Goal: Task Accomplishment & Management: Complete application form

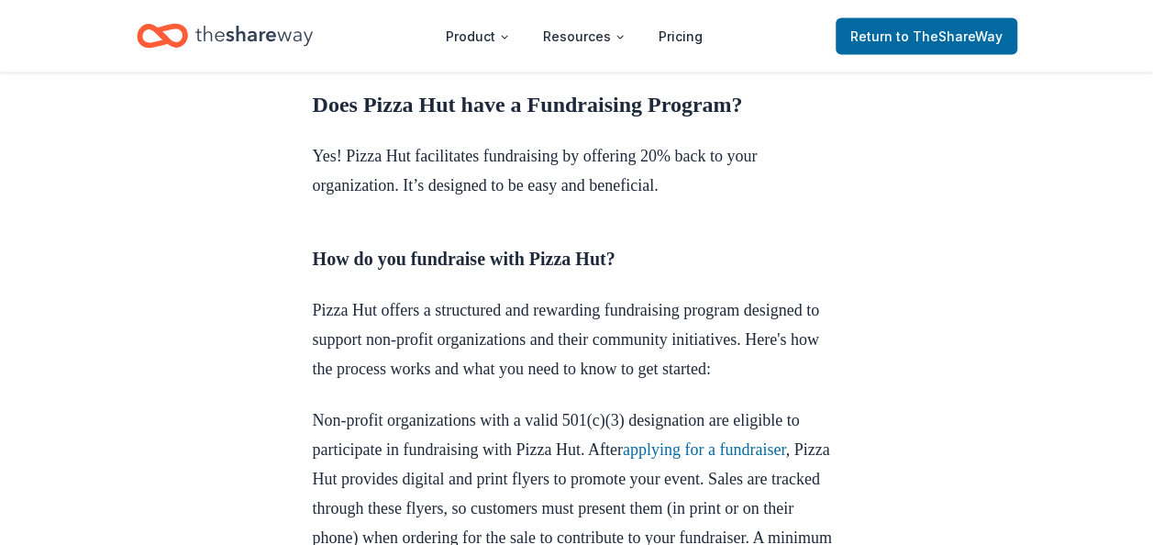
scroll to position [1926, 0]
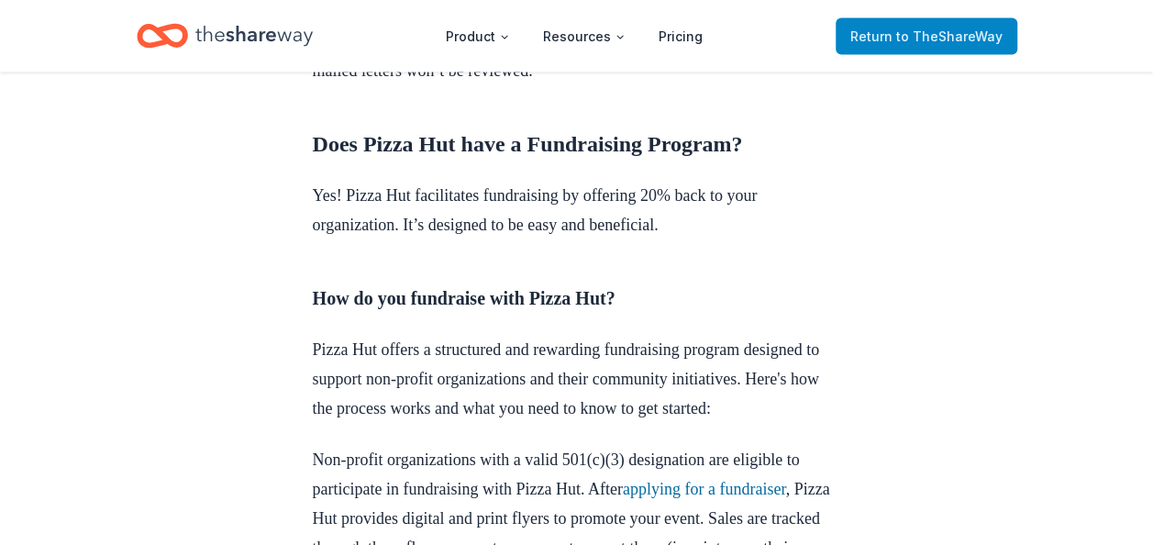
click at [908, 39] on span "to TheShareWay" at bounding box center [949, 36] width 106 height 16
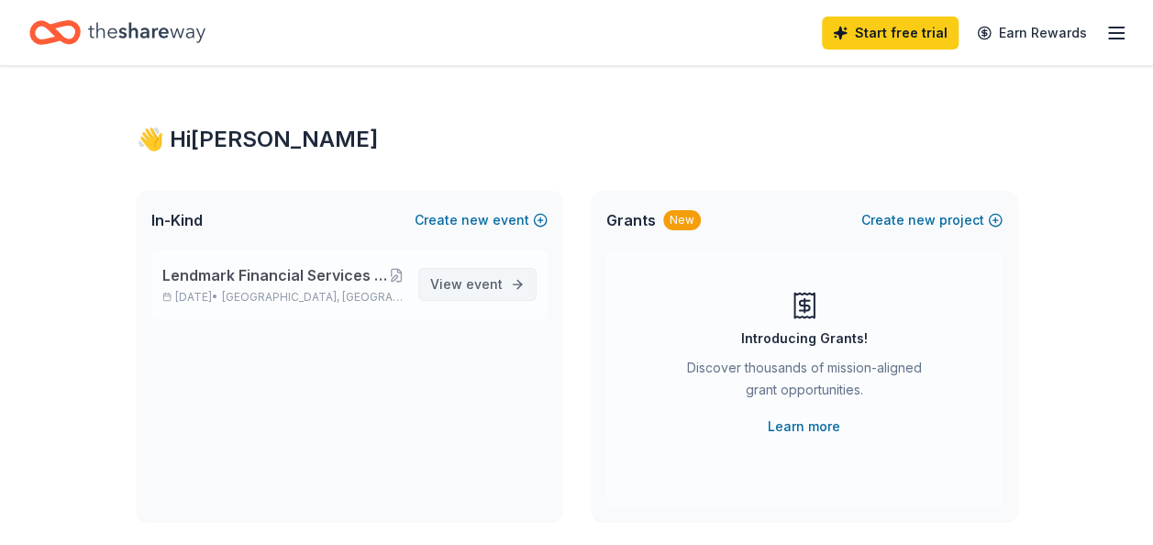
click at [492, 277] on span "event" at bounding box center [484, 284] width 37 height 16
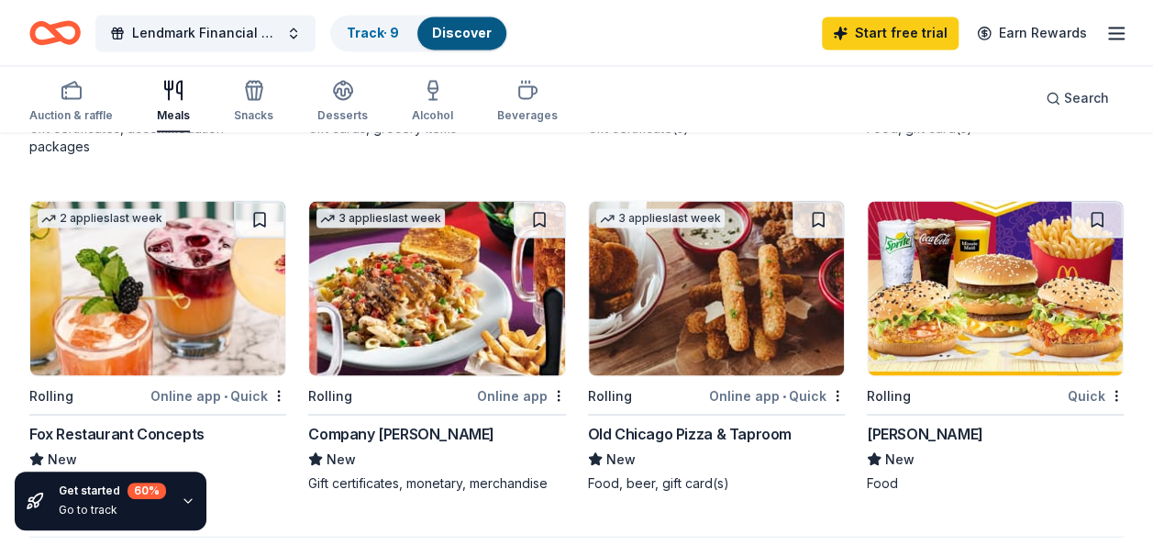
scroll to position [1467, 0]
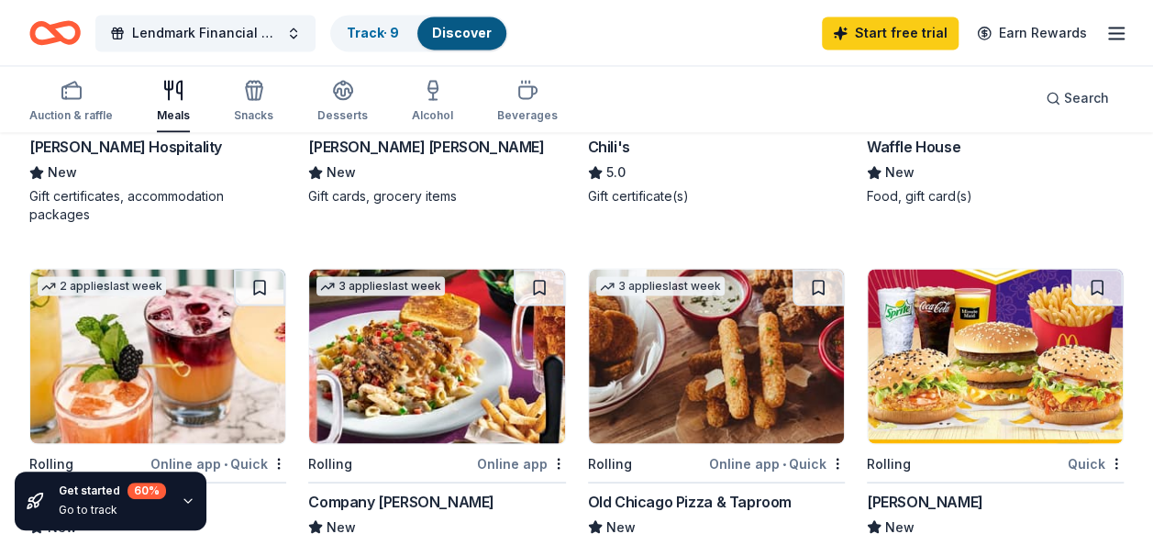
click at [880, 187] on div "Food, gift card(s)" at bounding box center [995, 196] width 257 height 18
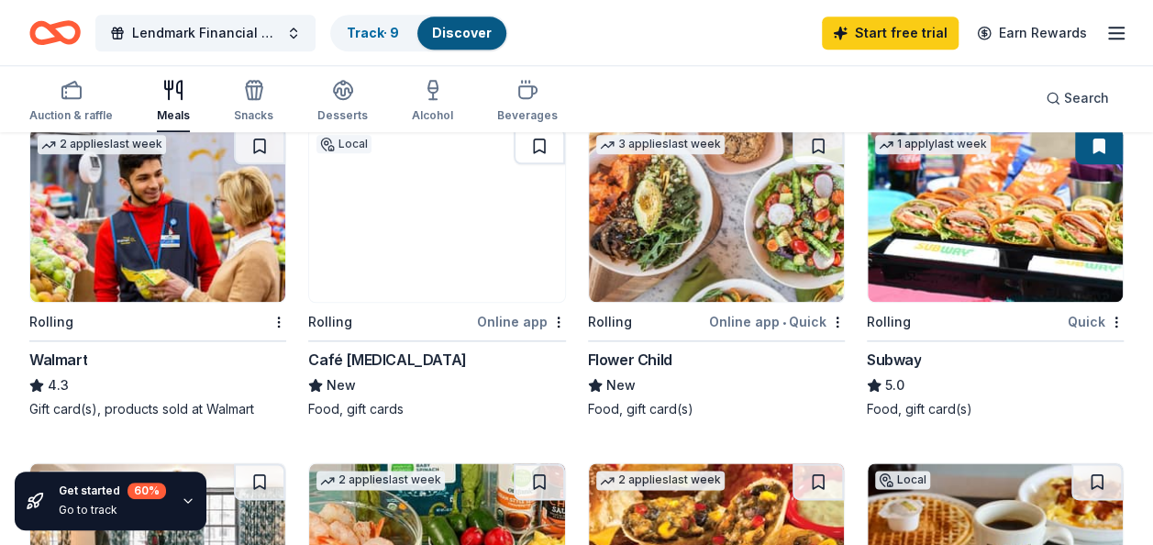
scroll to position [825, 0]
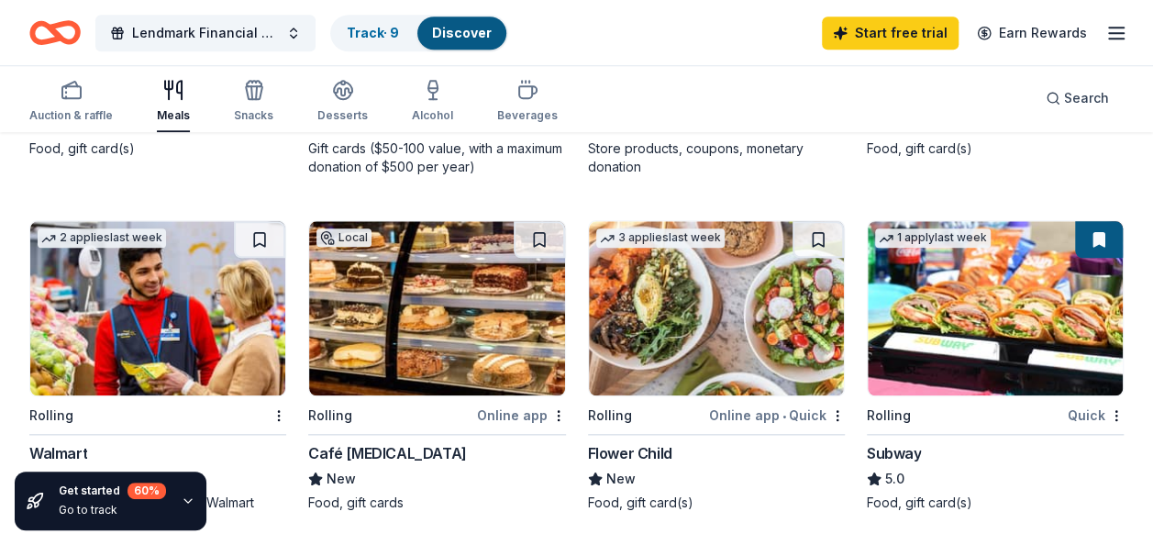
click at [936, 356] on img at bounding box center [995, 308] width 255 height 174
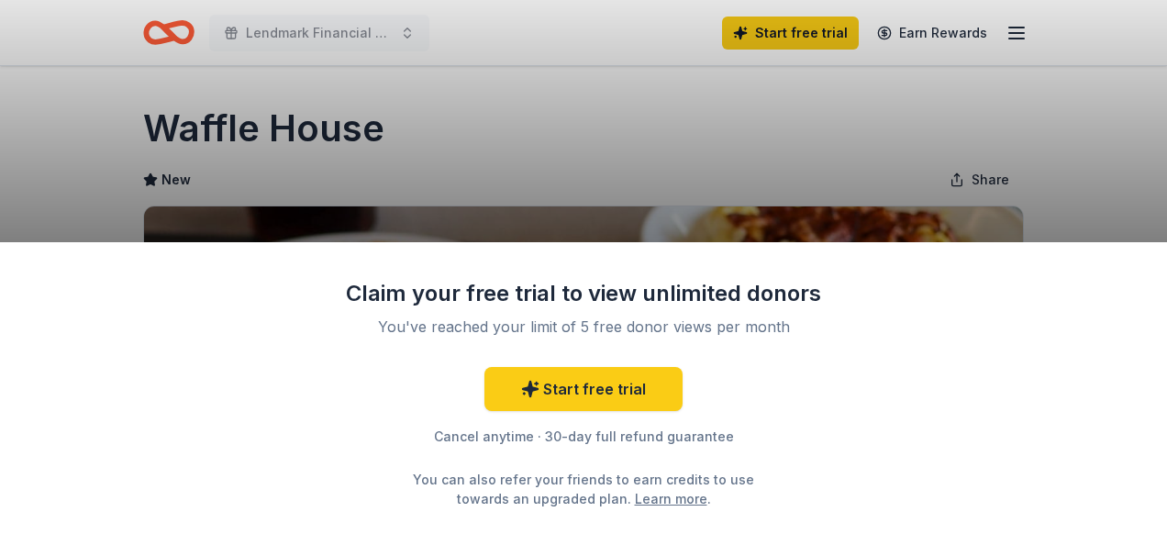
click at [587, 160] on div "Claim your free trial to view unlimited donors You've reached your limit of 5 f…" at bounding box center [583, 272] width 1167 height 545
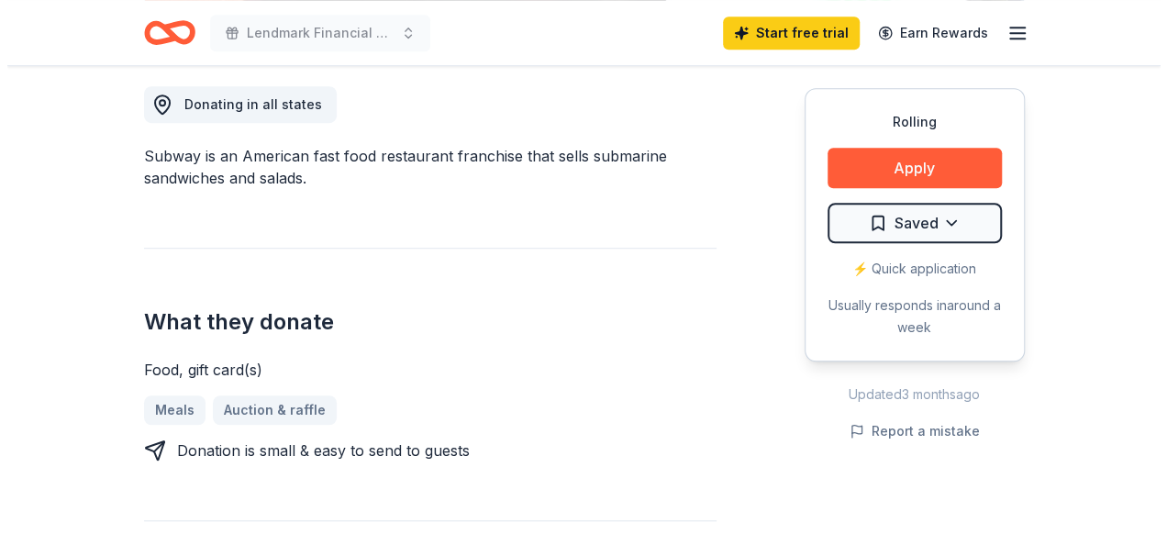
scroll to position [550, 0]
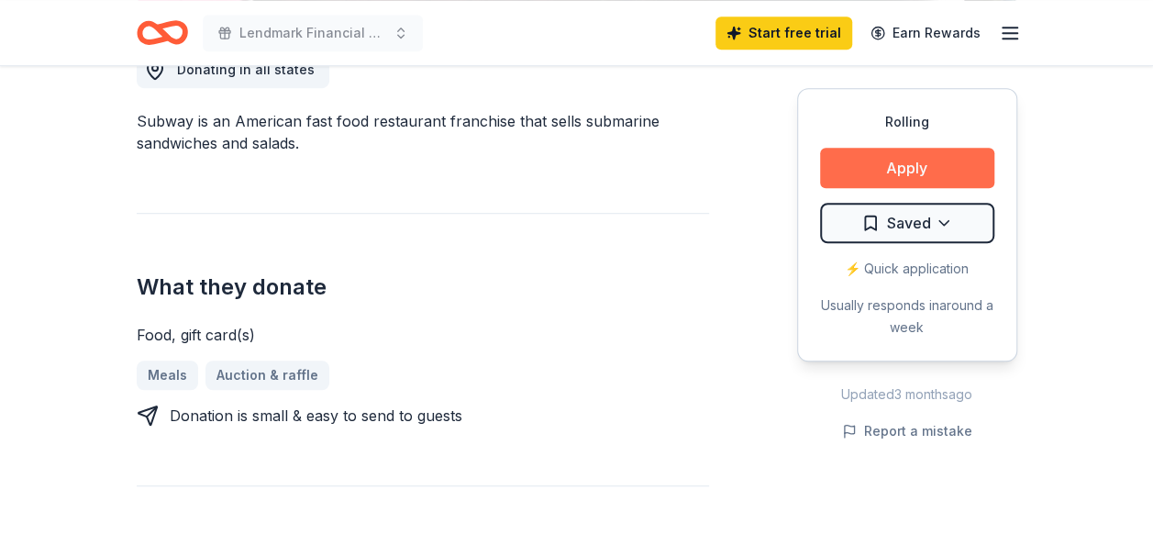
click at [888, 172] on button "Apply" at bounding box center [907, 168] width 174 height 40
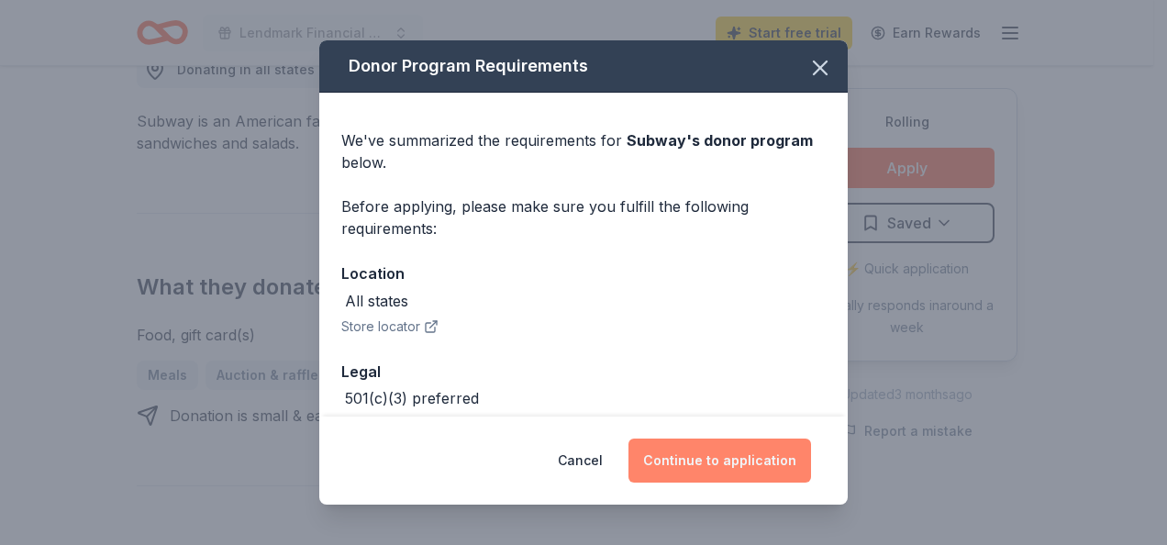
click at [675, 453] on button "Continue to application" at bounding box center [719, 460] width 183 height 44
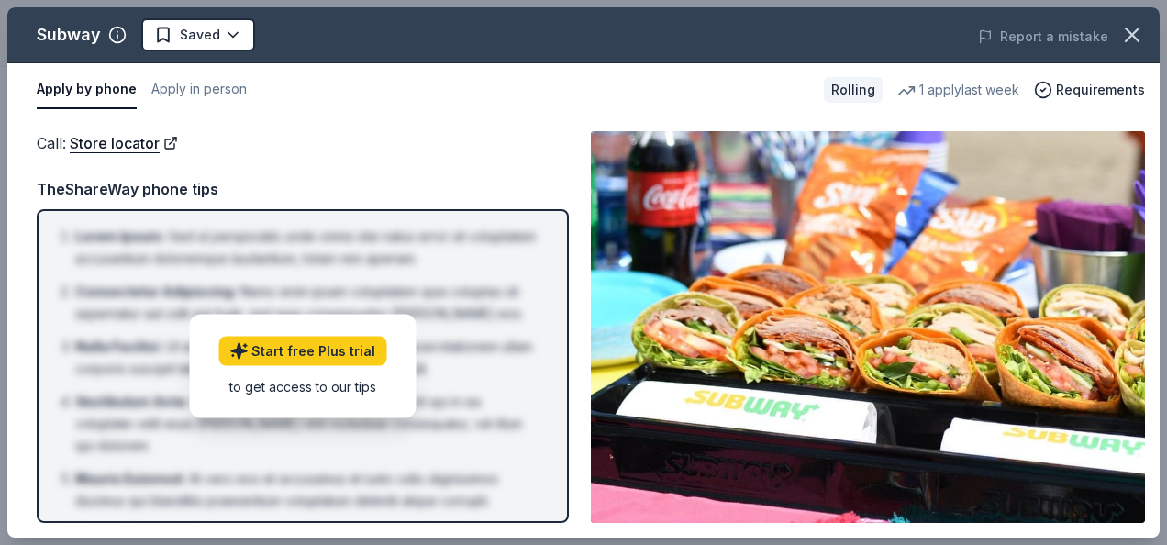
click at [121, 94] on button "Apply by phone" at bounding box center [87, 90] width 100 height 39
click at [198, 89] on button "Apply in person" at bounding box center [198, 90] width 95 height 39
